Goal: Navigation & Orientation: Understand site structure

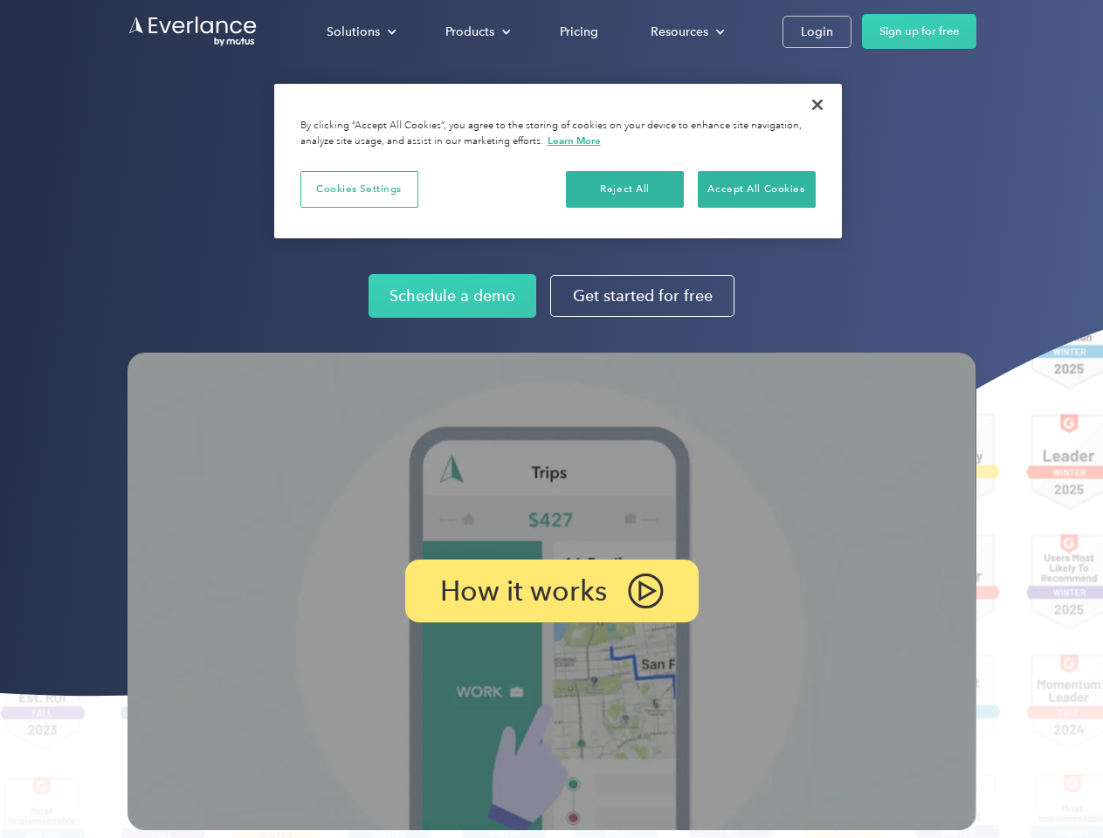
click at [551, 419] on img at bounding box center [552, 592] width 849 height 478
click at [361, 31] on div "Solutions" at bounding box center [353, 32] width 53 height 22
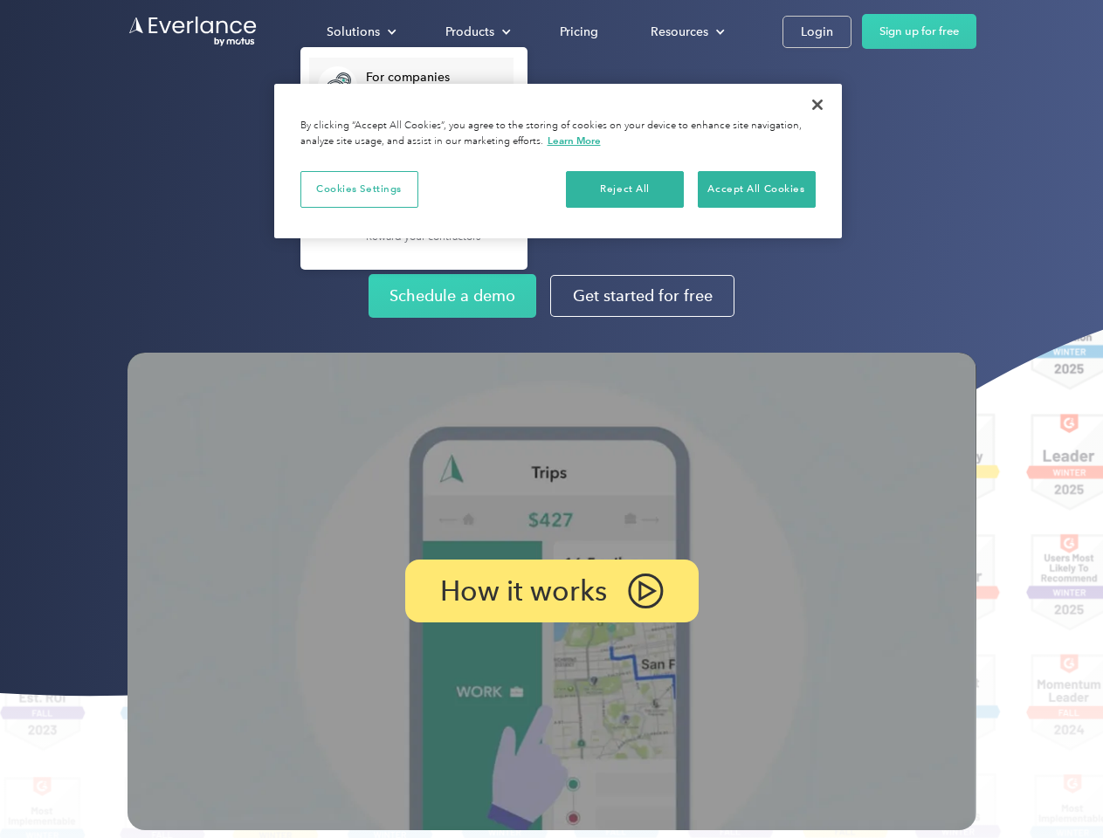
click at [476, 31] on div "Products" at bounding box center [469, 32] width 49 height 22
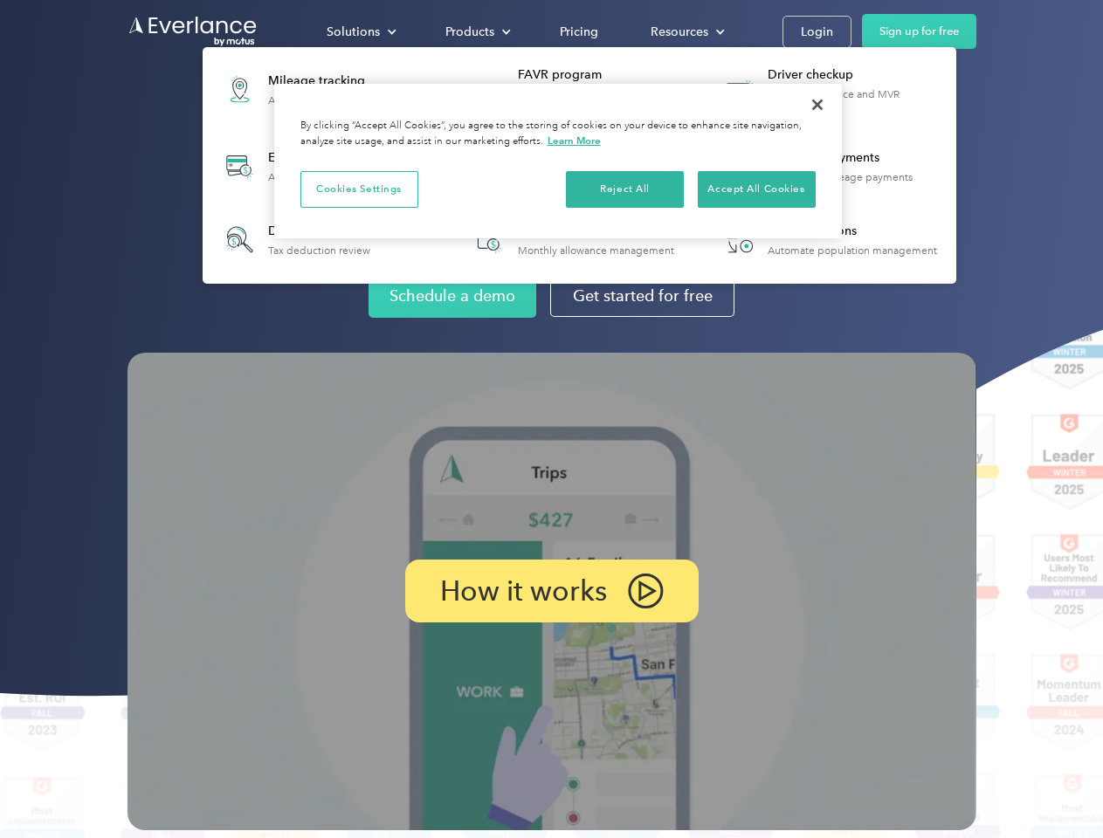
click at [686, 31] on div "Resources" at bounding box center [680, 32] width 58 height 22
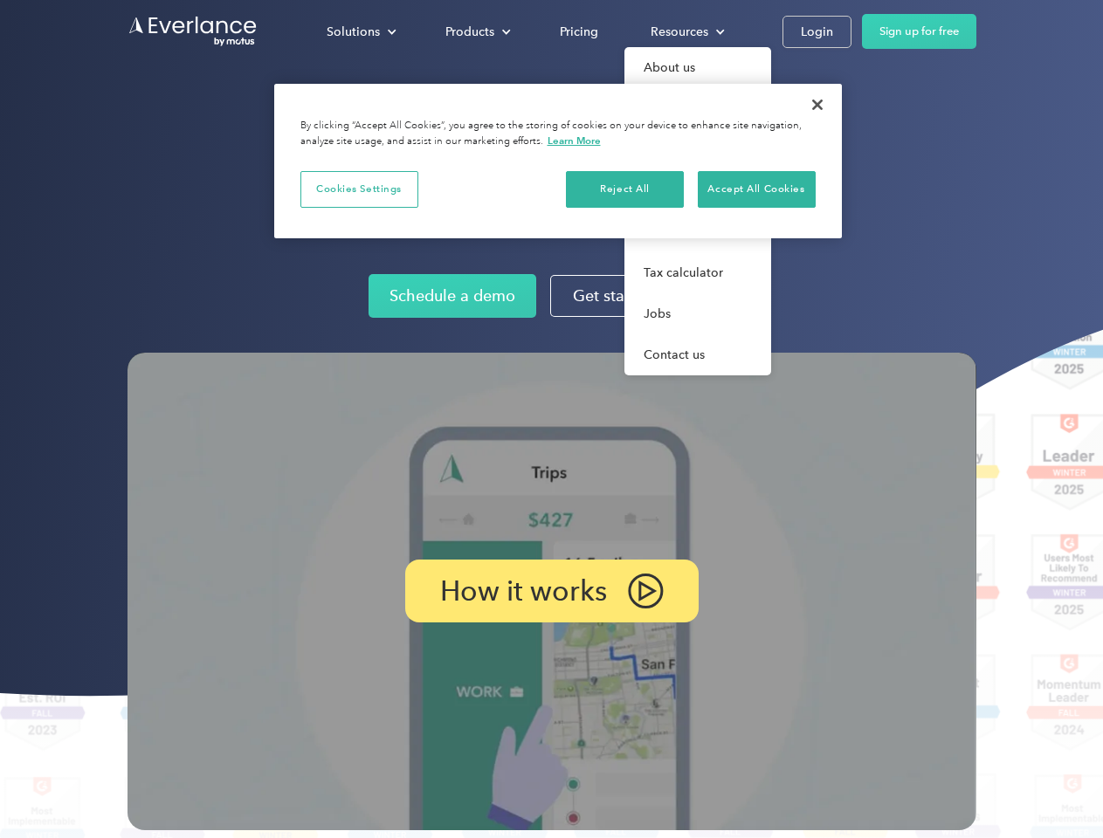
click at [551, 591] on p "How it works" at bounding box center [523, 591] width 167 height 21
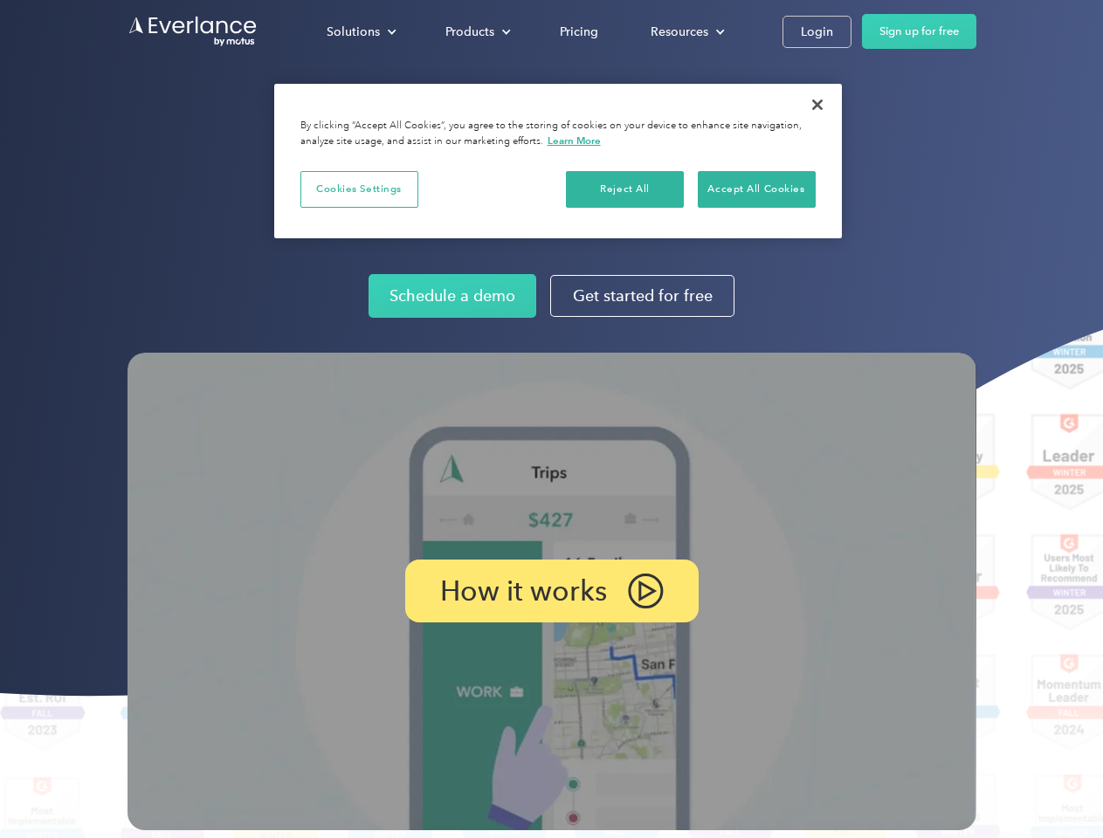
click at [359, 189] on button "Cookies Settings" at bounding box center [359, 189] width 118 height 37
